Goal: Find specific page/section

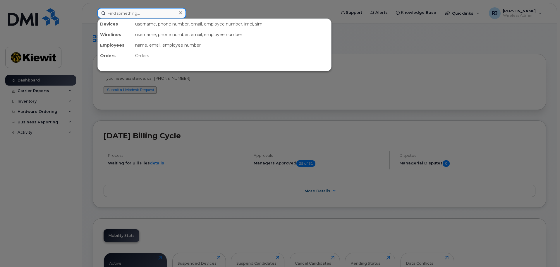
click at [119, 13] on input at bounding box center [142, 13] width 89 height 11
type input "c"
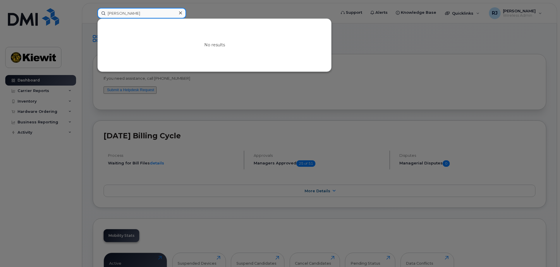
type input "[PERSON_NAME]"
click at [199, 93] on div at bounding box center [280, 133] width 560 height 267
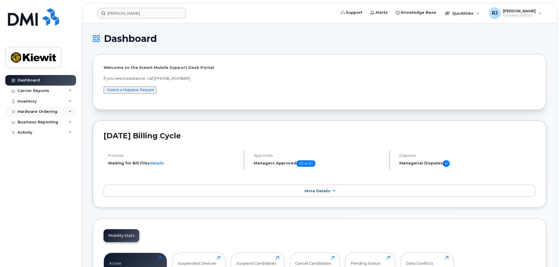
click at [37, 112] on div "Hardware Ordering" at bounding box center [38, 111] width 40 height 5
click at [32, 122] on div "Overview" at bounding box center [29, 122] width 19 height 5
